Goal: Task Accomplishment & Management: Manage account settings

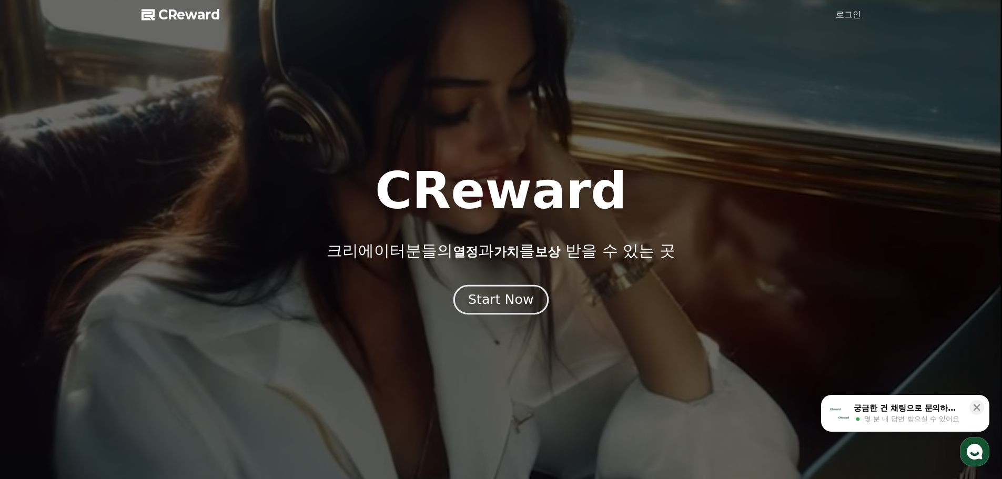
click at [502, 305] on div "Start Now" at bounding box center [500, 300] width 65 height 18
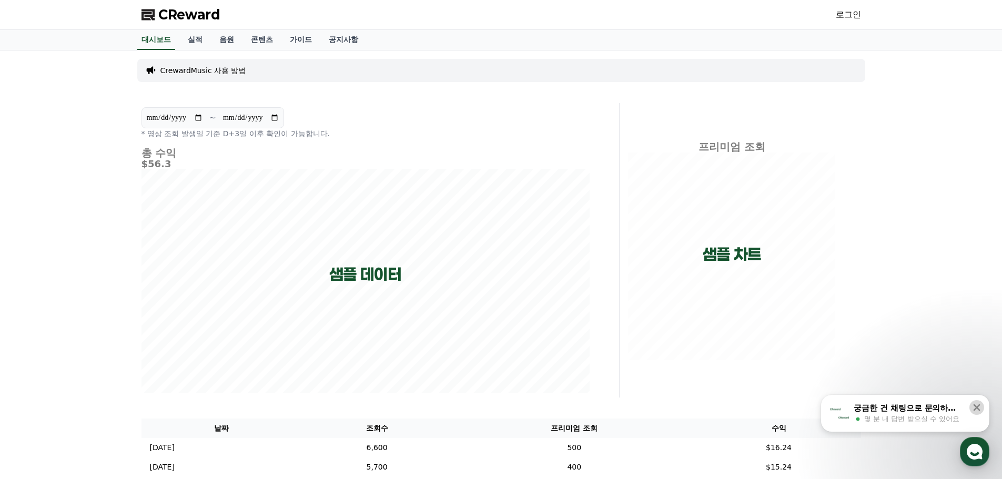
click at [980, 407] on icon at bounding box center [977, 407] width 11 height 11
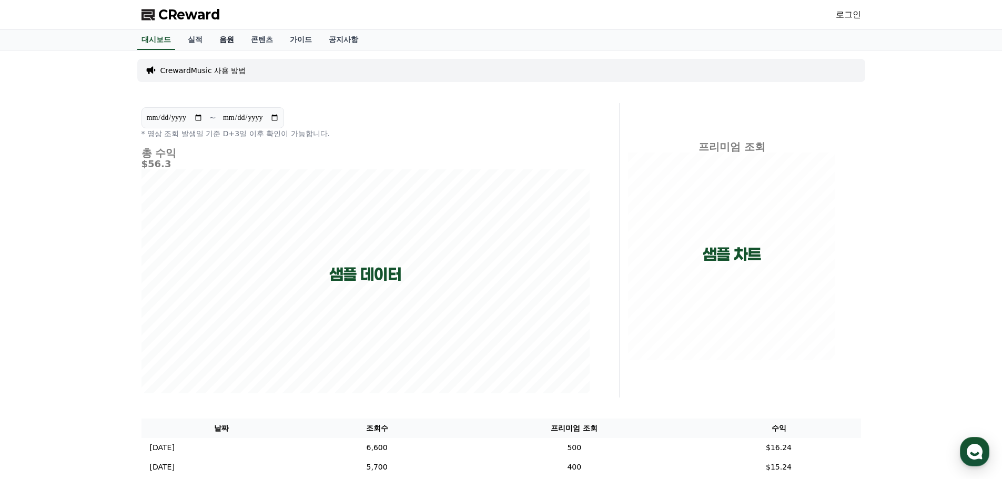
click at [236, 40] on link "음원" at bounding box center [227, 40] width 32 height 20
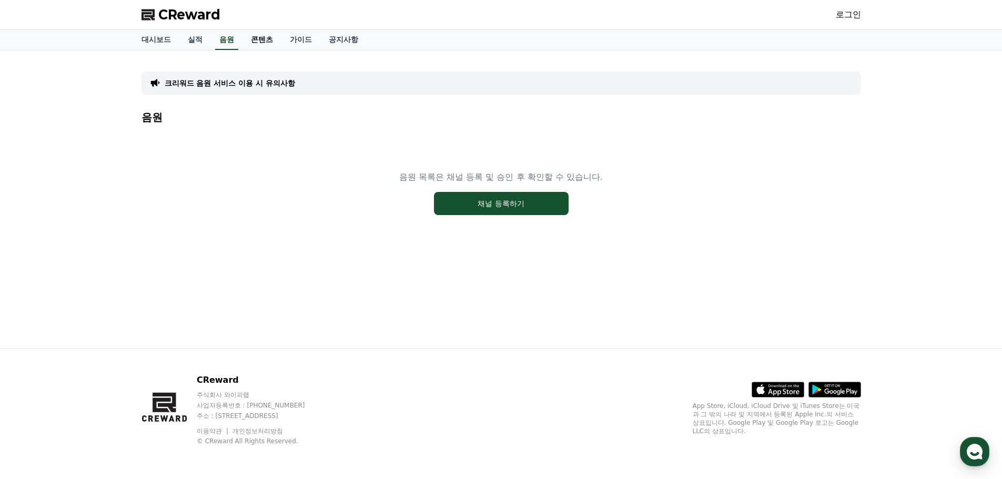
click at [275, 44] on link "콘텐츠" at bounding box center [262, 40] width 39 height 20
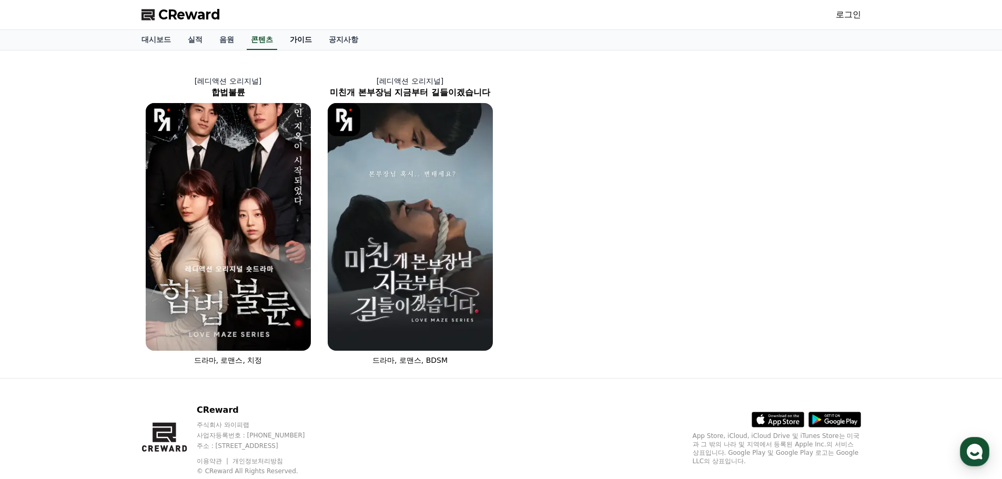
click at [298, 41] on link "가이드" at bounding box center [300, 40] width 39 height 20
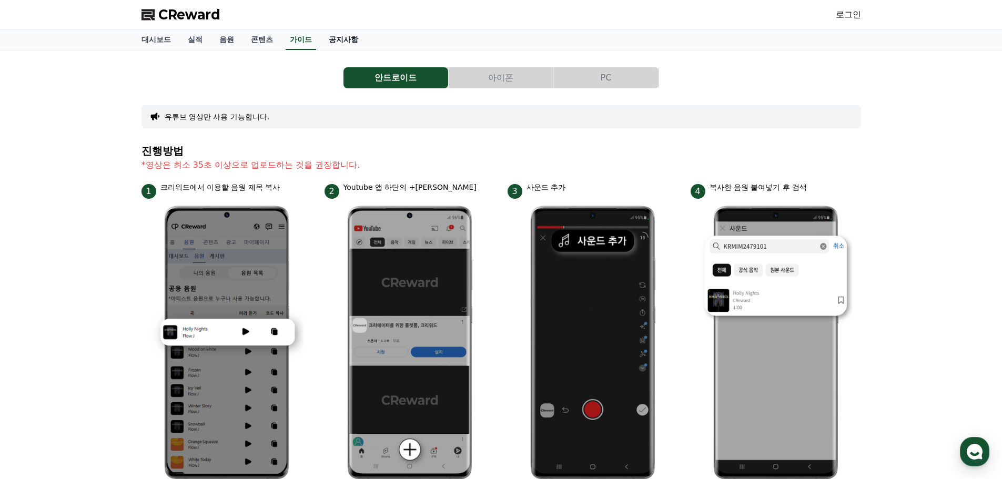
click at [341, 38] on link "공지사항" at bounding box center [343, 40] width 46 height 20
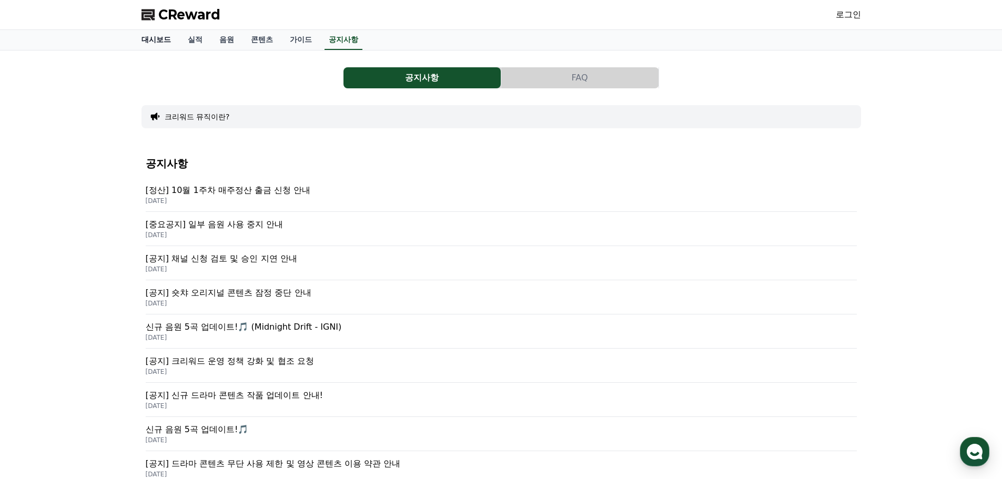
click at [148, 43] on link "대시보드" at bounding box center [156, 40] width 46 height 20
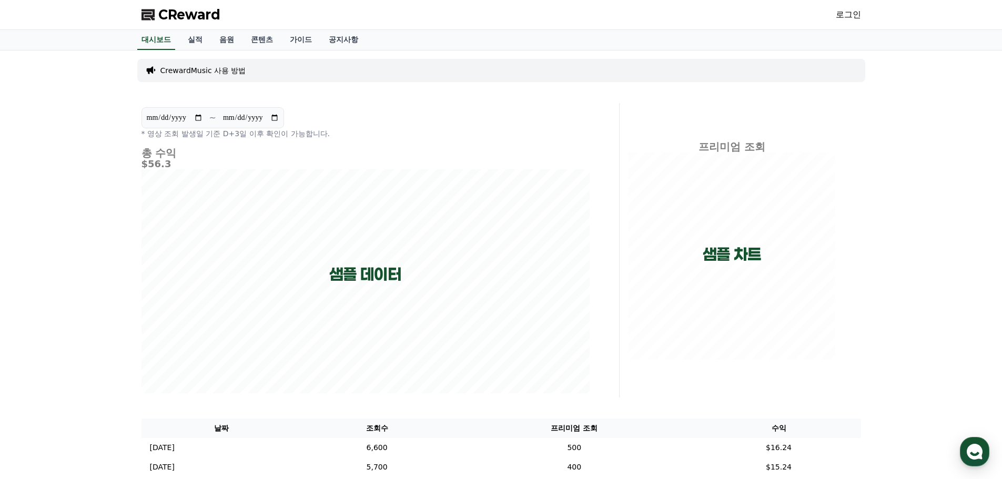
click at [844, 14] on link "로그인" at bounding box center [848, 14] width 25 height 13
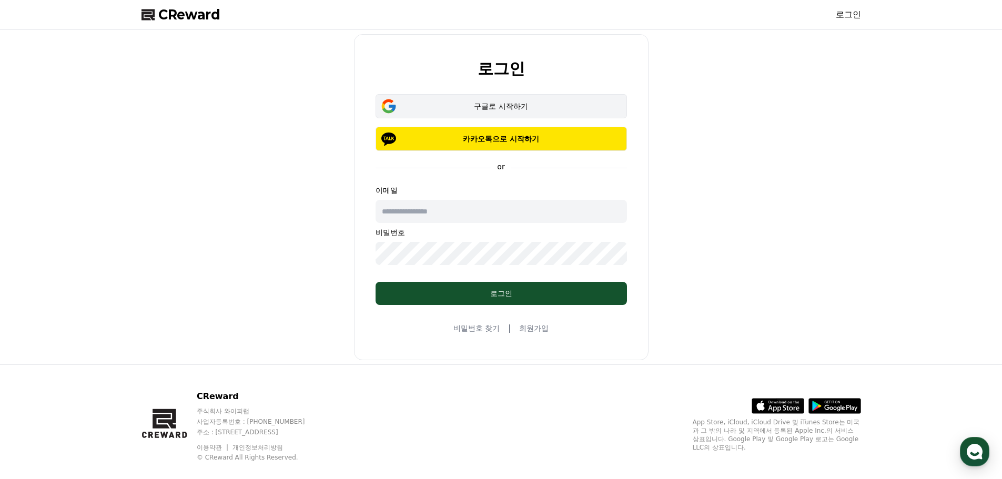
click at [549, 108] on div "구글로 시작하기" at bounding box center [501, 106] width 221 height 11
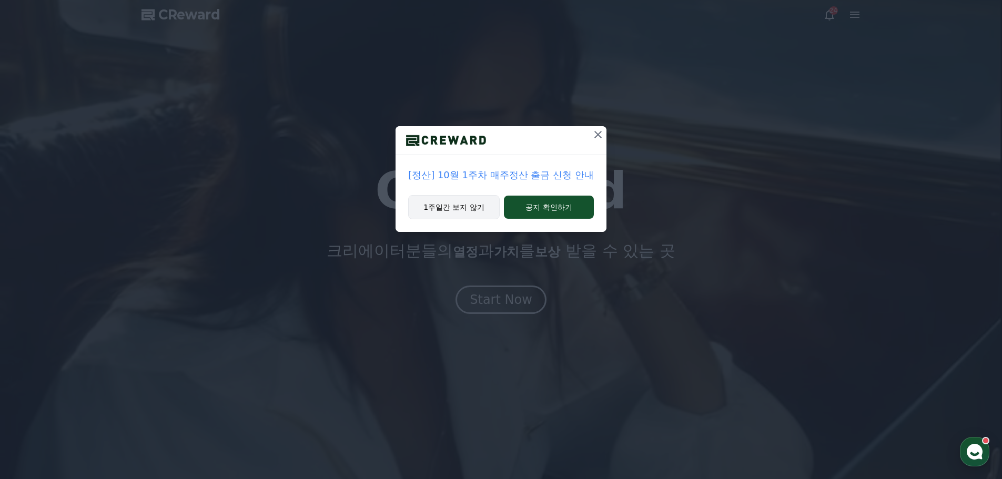
click at [466, 213] on button "1주일간 보지 않기" at bounding box center [454, 207] width 92 height 24
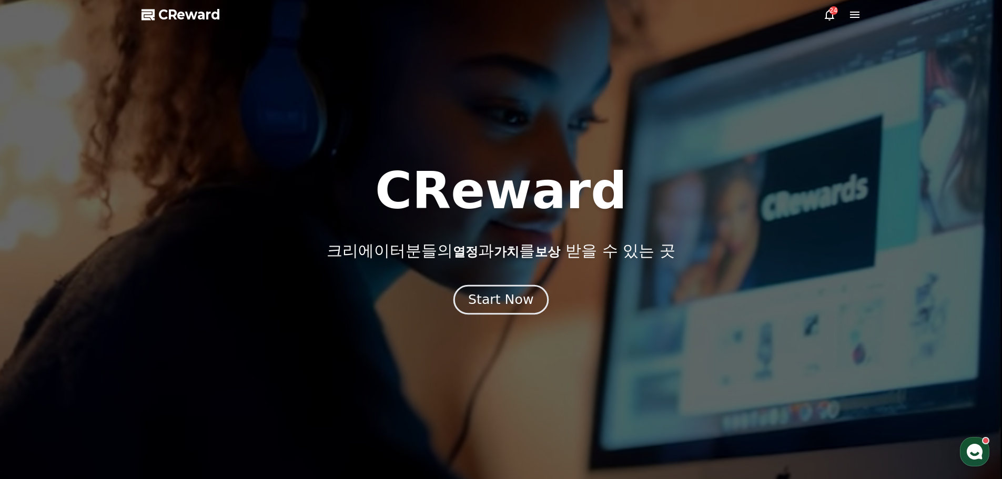
click at [513, 301] on div "Start Now" at bounding box center [500, 300] width 65 height 18
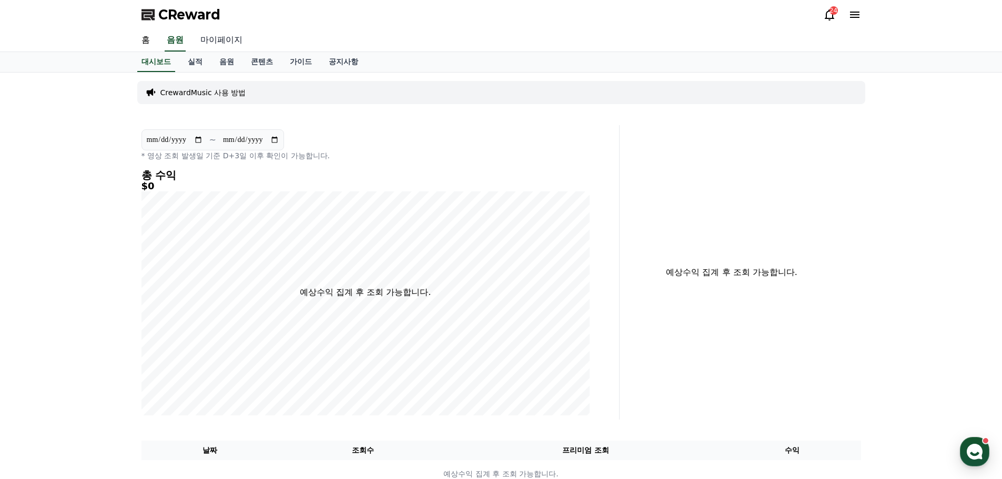
click at [228, 43] on link "마이페이지" at bounding box center [221, 40] width 59 height 22
select select "**********"
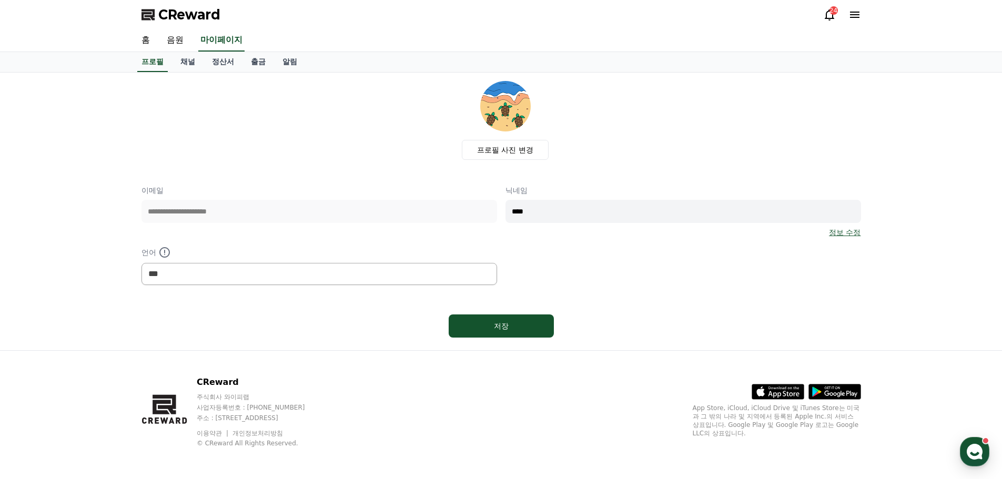
click at [382, 205] on div "**********" at bounding box center [502, 235] width 720 height 100
type input "*****"
click at [504, 325] on div "저장" at bounding box center [501, 326] width 63 height 11
select select "**********"
click at [190, 64] on link "채널" at bounding box center [188, 62] width 32 height 20
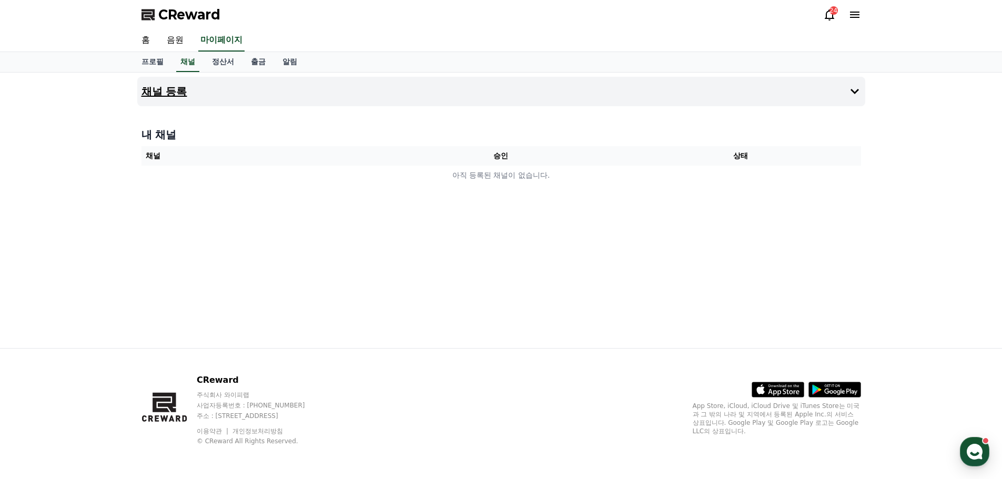
click at [854, 97] on icon at bounding box center [855, 91] width 13 height 13
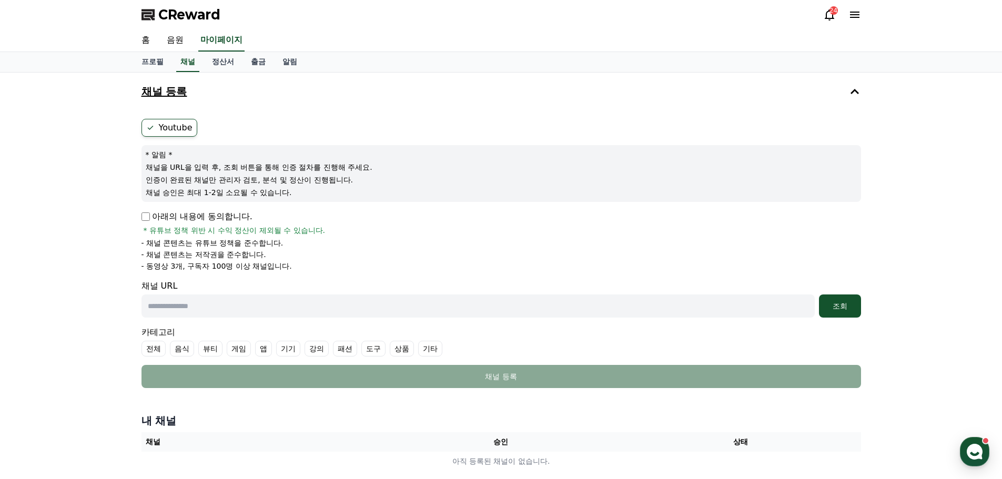
click at [165, 131] on label "Youtube" at bounding box center [170, 128] width 56 height 18
click at [180, 126] on label "Youtube" at bounding box center [170, 128] width 56 height 18
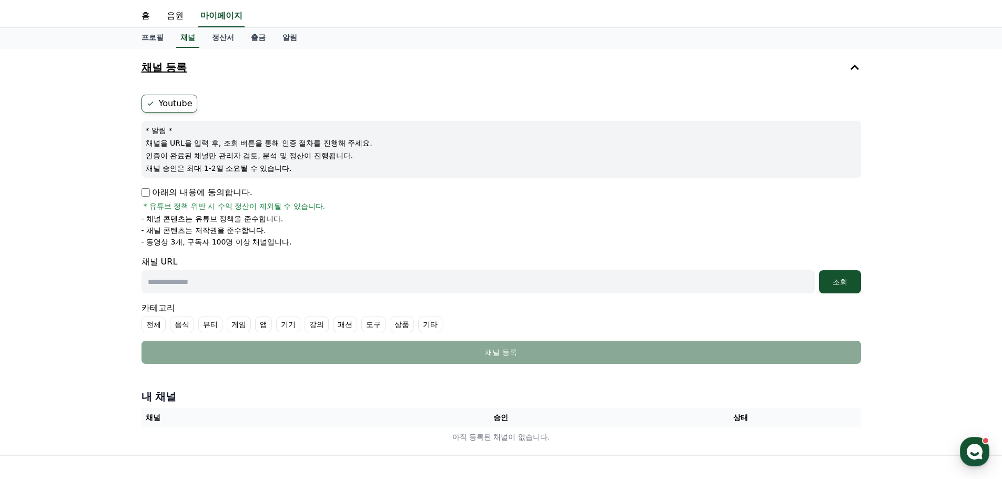
scroll to position [35, 0]
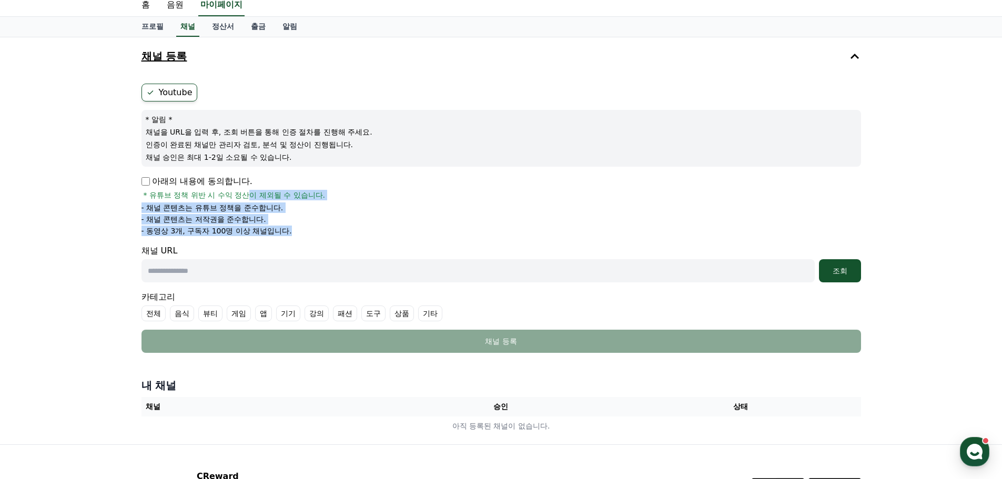
drag, startPoint x: 248, startPoint y: 196, endPoint x: 338, endPoint y: 236, distance: 98.7
click at [338, 236] on form "Youtube * 알림 * 채널을 URL을 입력 후, 조회 버튼을 통해 인증 절차를 진행해 주세요. 인증이 완료된 채널만 관리자 검토, 분석 …" at bounding box center [502, 218] width 720 height 269
click at [348, 230] on li "- 동영상 3개, 구독자 100명 이상 채널입니다." at bounding box center [502, 231] width 720 height 11
drag, startPoint x: 266, startPoint y: 194, endPoint x: 300, endPoint y: 227, distance: 48.0
click at [300, 227] on div "아래의 내용에 동의합니다. * 유튜브 정책 위반 시 수익 정산이 제외될 수 있습니다. - 채널 콘텐츠는 유튜브 정책을 준수합니다. - 채널 콘…" at bounding box center [502, 205] width 720 height 61
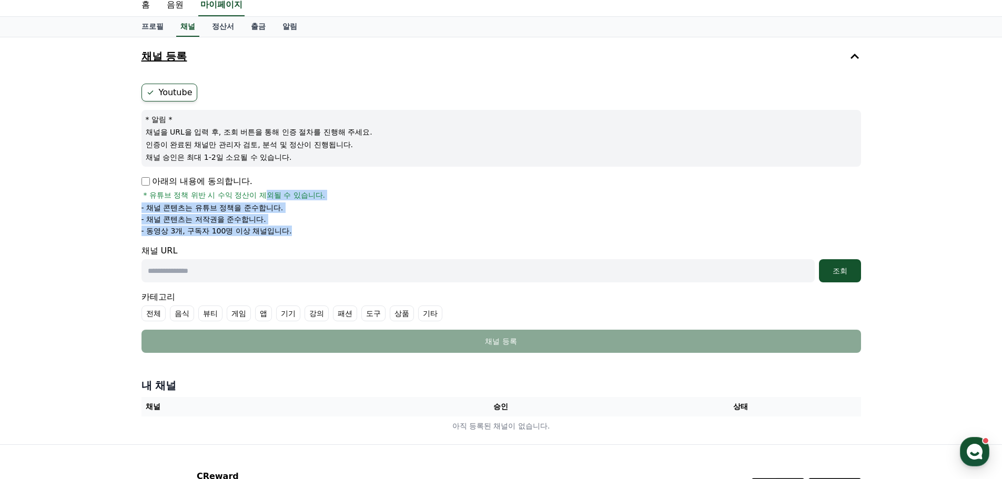
click at [424, 231] on li "- 동영상 3개, 구독자 100명 이상 채널입니다." at bounding box center [502, 231] width 720 height 11
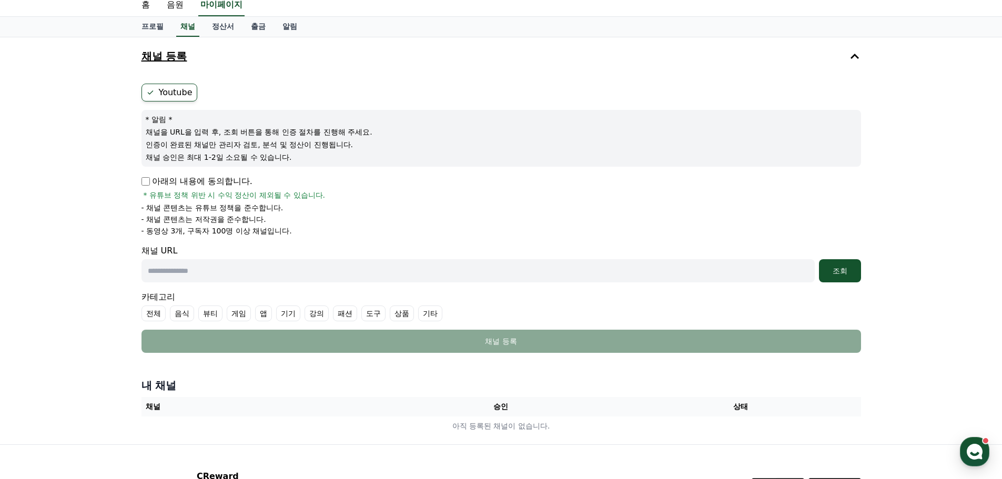
click at [482, 276] on input "text" at bounding box center [478, 270] width 673 height 23
click at [207, 278] on input "text" at bounding box center [478, 270] width 673 height 23
paste input "**********"
type input "**********"
click at [837, 273] on div "조회" at bounding box center [840, 271] width 34 height 11
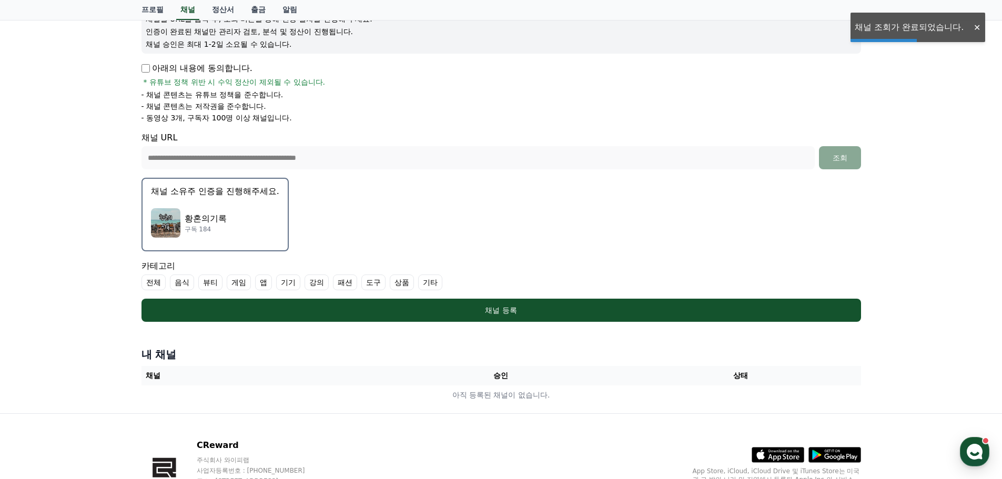
scroll to position [175, 0]
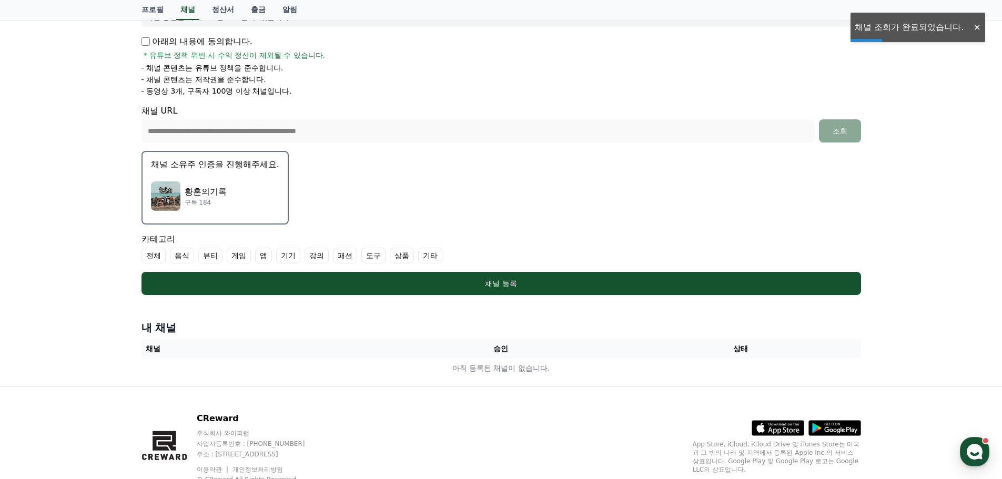
click at [232, 175] on button "채널 소유주 인증을 진행해주세요. 황혼의기록 구독 184" at bounding box center [215, 188] width 147 height 74
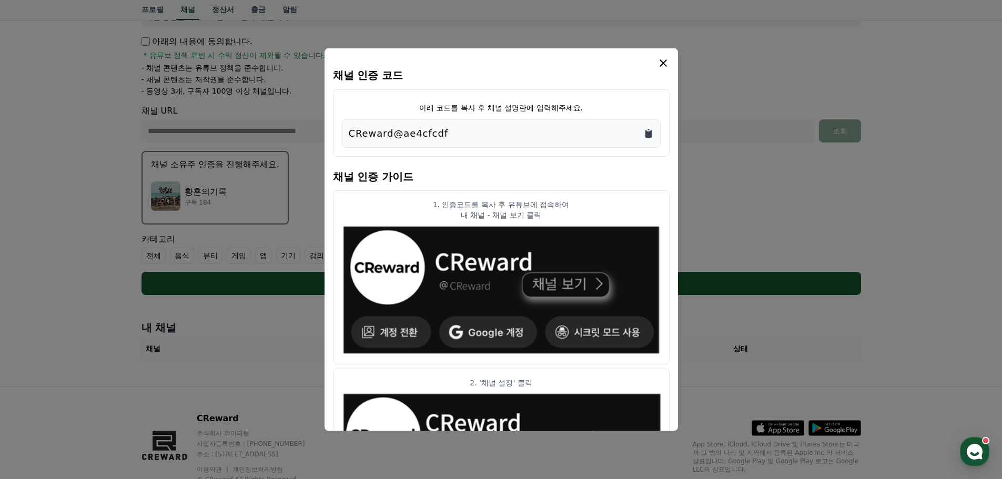
click at [646, 136] on icon "Copy to clipboard" at bounding box center [649, 133] width 6 height 8
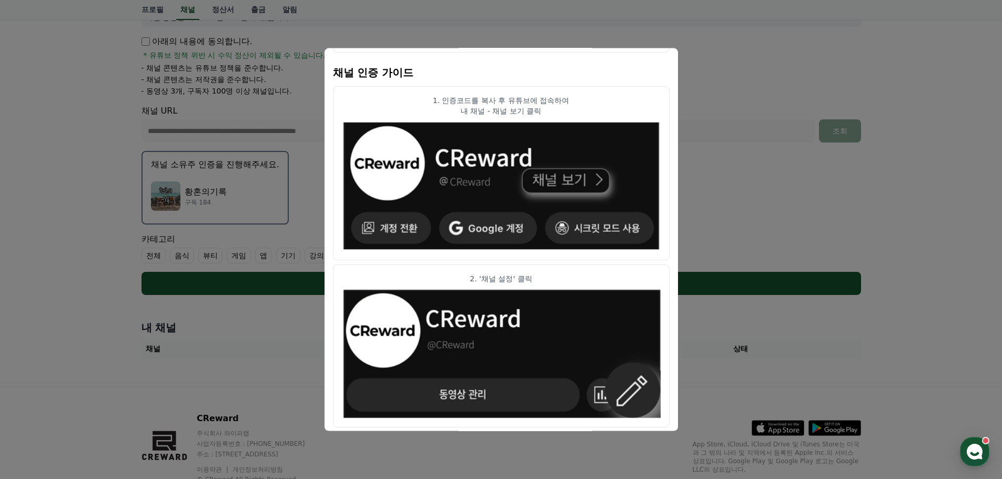
scroll to position [0, 0]
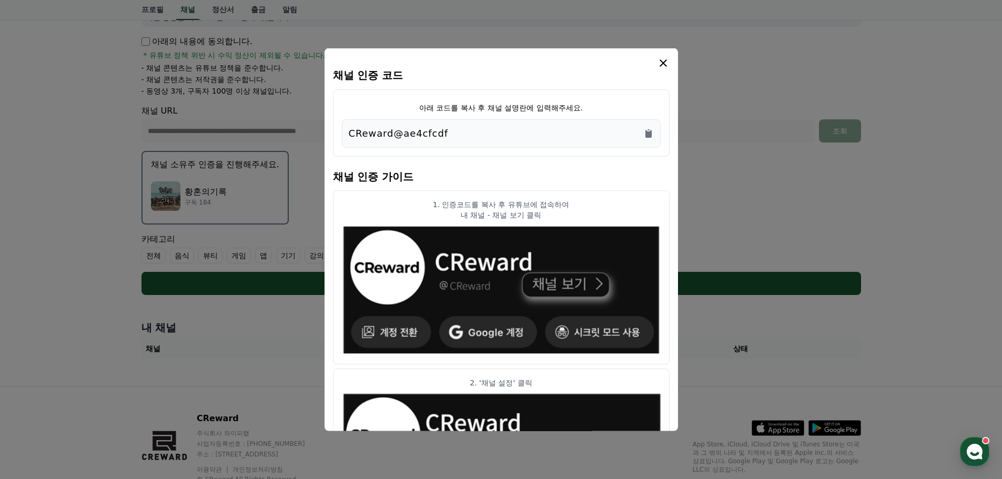
click at [664, 64] on icon "modal" at bounding box center [663, 62] width 7 height 7
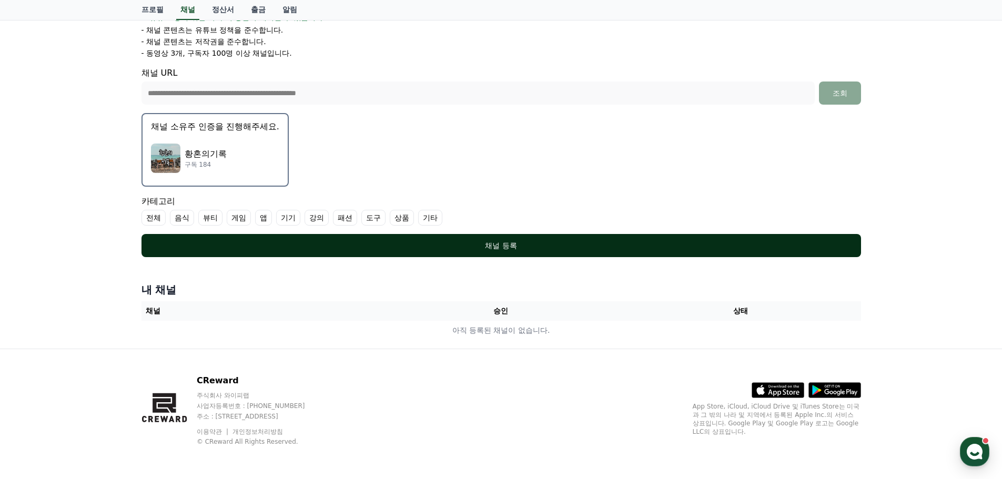
scroll to position [214, 0]
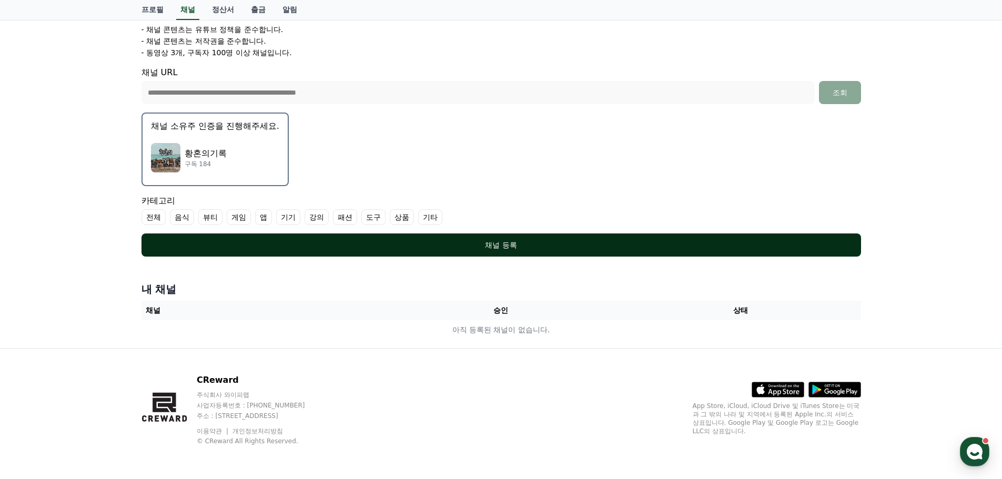
click at [548, 245] on div "채널 등록" at bounding box center [502, 245] width 678 height 11
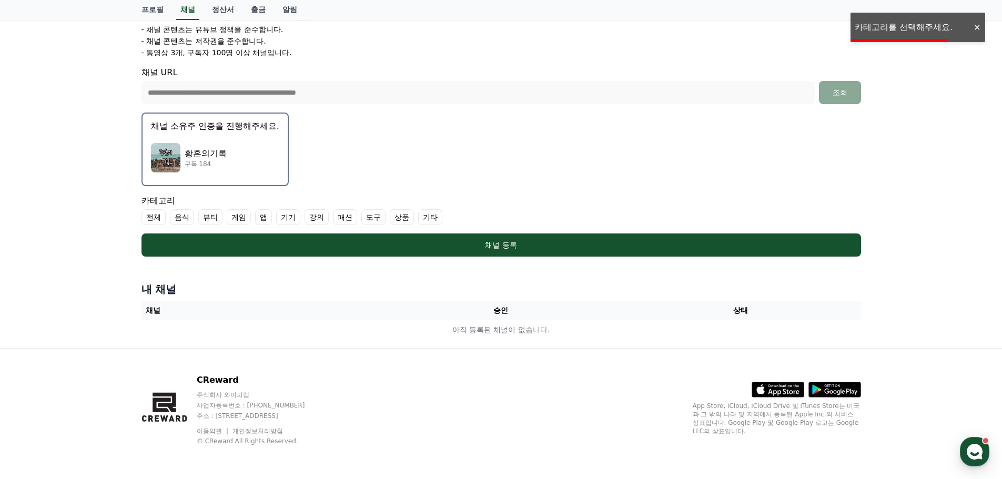
click at [976, 28] on div at bounding box center [977, 28] width 17 height 10
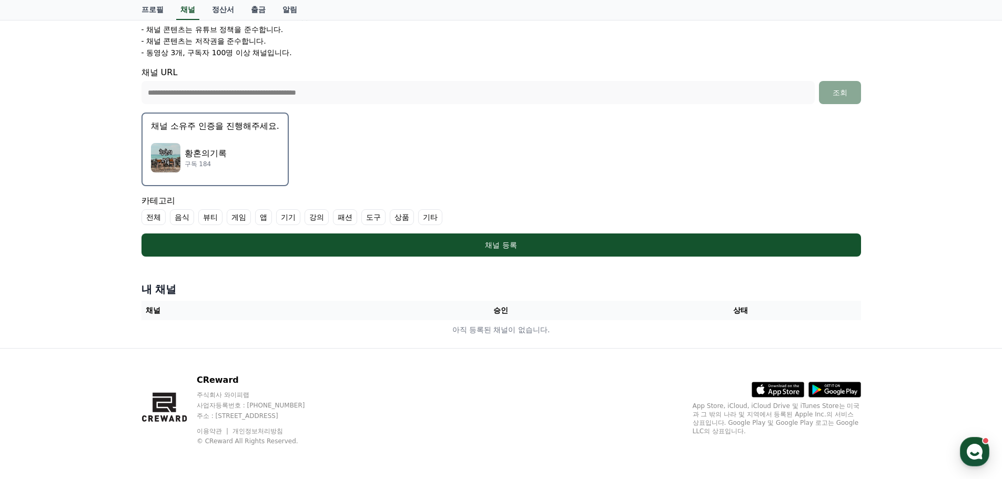
click at [436, 216] on label "기타" at bounding box center [430, 217] width 24 height 16
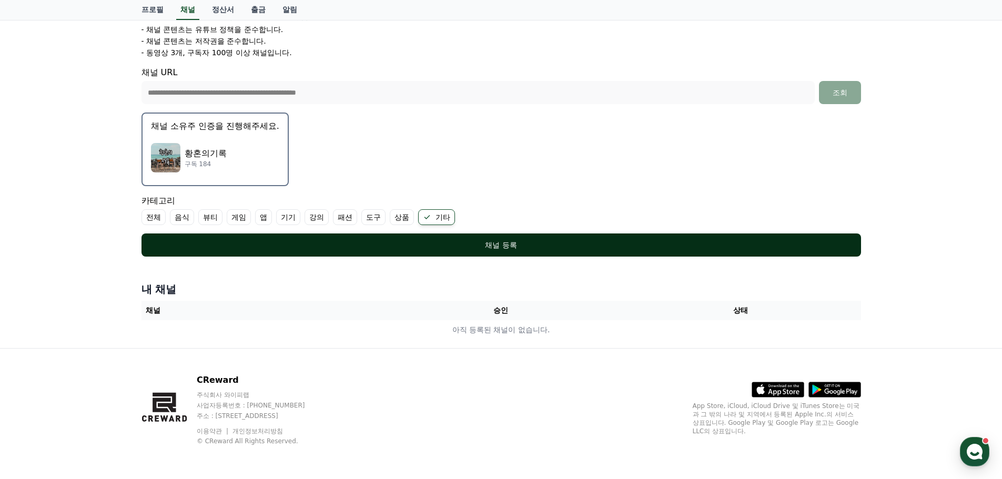
click at [442, 243] on div "채널 등록" at bounding box center [502, 245] width 678 height 11
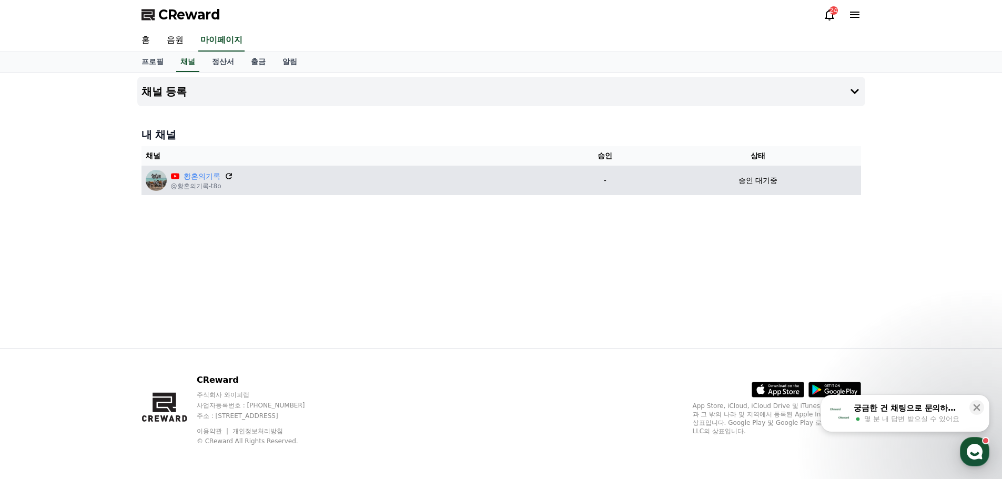
click at [230, 178] on icon at bounding box center [228, 176] width 9 height 9
